Goal: Transaction & Acquisition: Download file/media

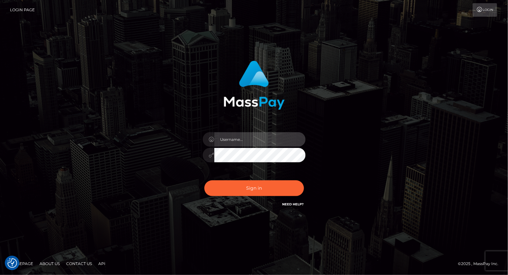
click at [243, 139] on input "text" at bounding box center [259, 139] width 91 height 14
type input "yjoshi"
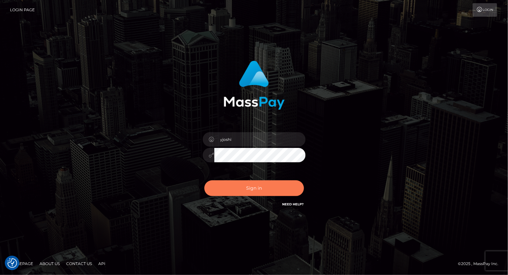
click at [255, 191] on button "Sign in" at bounding box center [254, 189] width 100 height 16
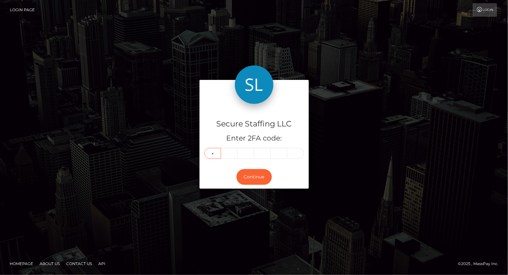
type input "5"
type input "9"
type input "8"
type input "4"
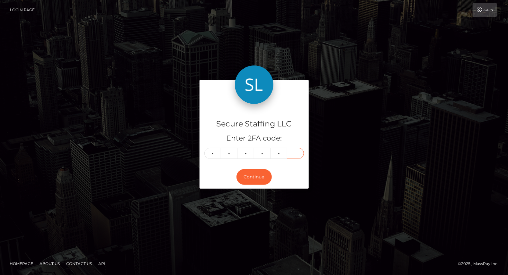
type input "4"
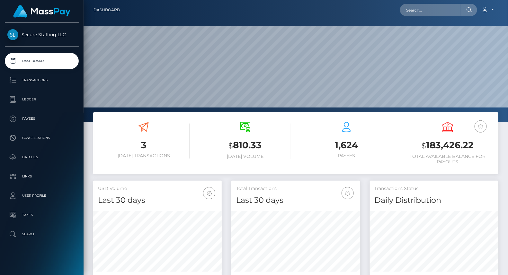
scroll to position [114, 129]
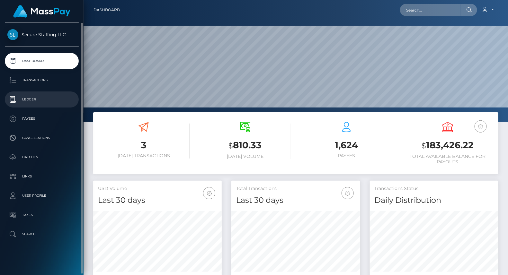
click at [32, 101] on p "Ledger" at bounding box center [41, 100] width 69 height 10
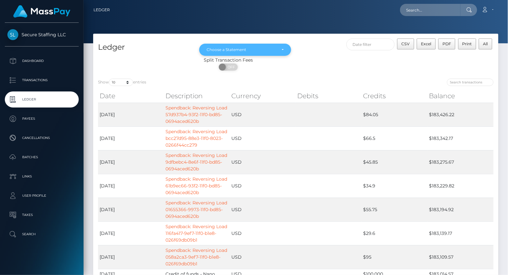
click at [284, 52] on div "Choose a Statement" at bounding box center [245, 50] width 92 height 12
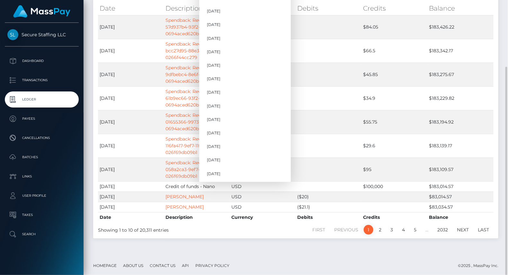
scroll to position [592, 0]
click at [238, 162] on link "[DATE]" at bounding box center [245, 161] width 92 height 12
select select "[DATE]"
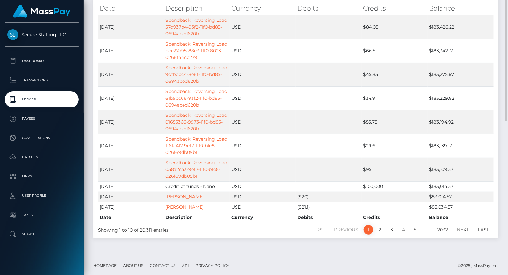
scroll to position [0, 0]
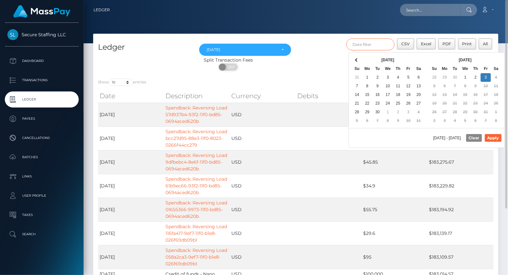
click at [362, 43] on input "text" at bounding box center [371, 45] width 48 height 12
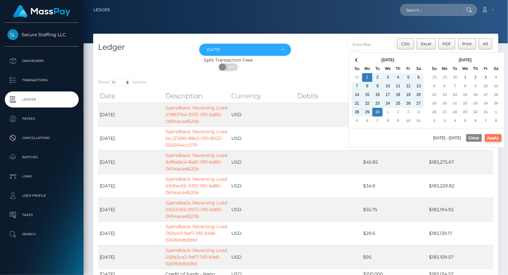
click at [492, 136] on button "Apply" at bounding box center [493, 138] width 17 height 8
type input "[DATE] - [DATE]"
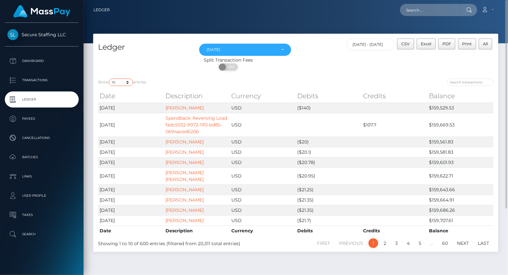
click at [126, 81] on select "10 25 50 100 250" at bounding box center [121, 82] width 24 height 7
select select "250"
click at [110, 79] on select "10 25 50 100 250" at bounding box center [121, 82] width 24 height 7
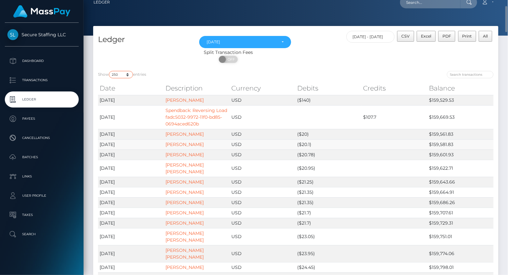
scroll to position [6, 0]
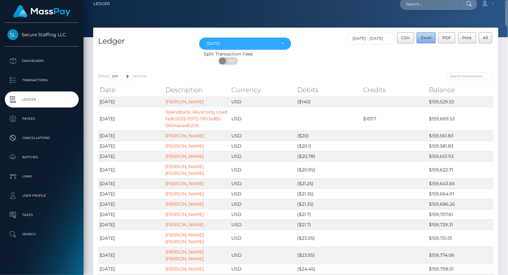
click at [428, 38] on span "Excel" at bounding box center [426, 37] width 10 height 5
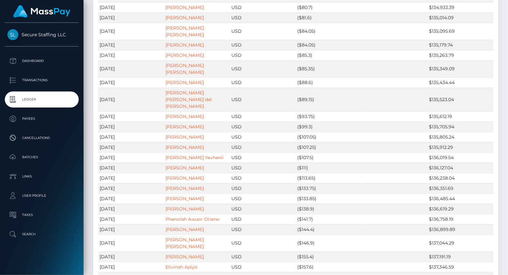
scroll to position [2635, 0]
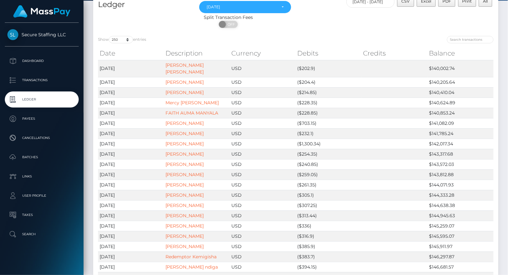
scroll to position [0, 0]
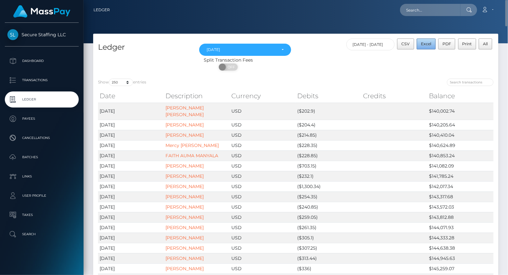
click at [430, 47] on button "Excel" at bounding box center [426, 44] width 19 height 11
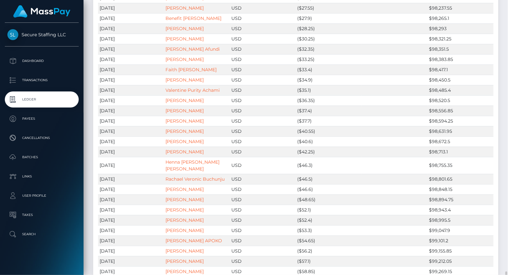
scroll to position [2601, 0]
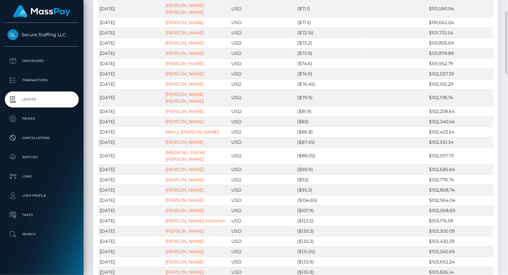
scroll to position [0, 0]
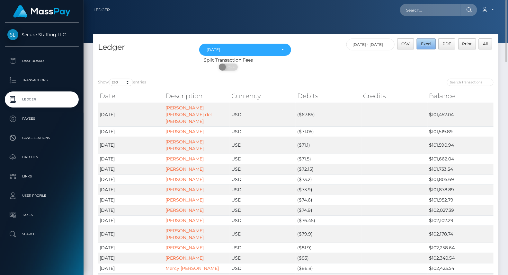
click at [431, 44] on span "Excel" at bounding box center [426, 43] width 10 height 5
click at [424, 42] on span "Excel" at bounding box center [426, 43] width 10 height 5
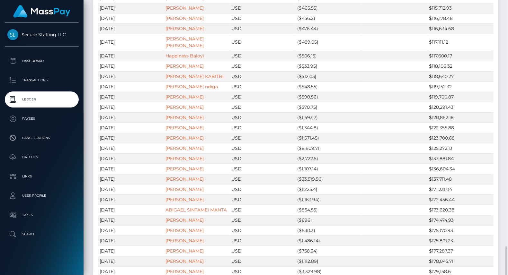
scroll to position [941, 0]
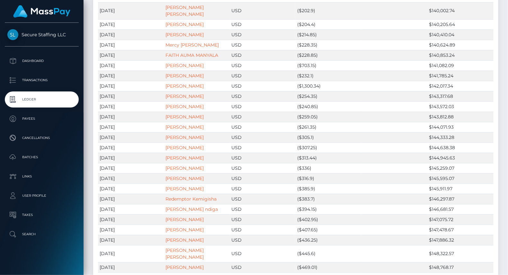
scroll to position [0, 0]
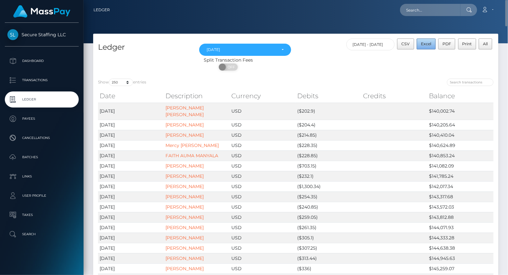
click at [426, 44] on span "Excel" at bounding box center [426, 43] width 10 height 5
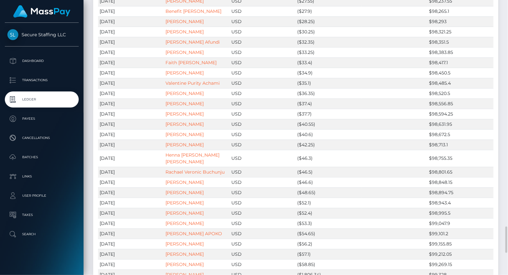
scroll to position [2601, 0]
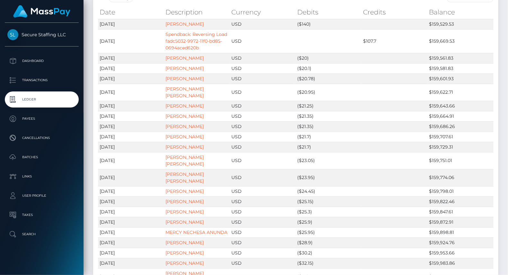
scroll to position [0, 0]
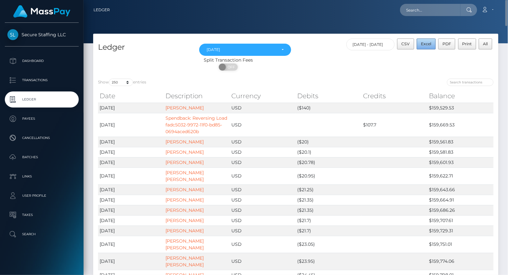
click at [426, 46] on span "Excel" at bounding box center [426, 43] width 10 height 5
